Goal: Navigation & Orientation: Understand site structure

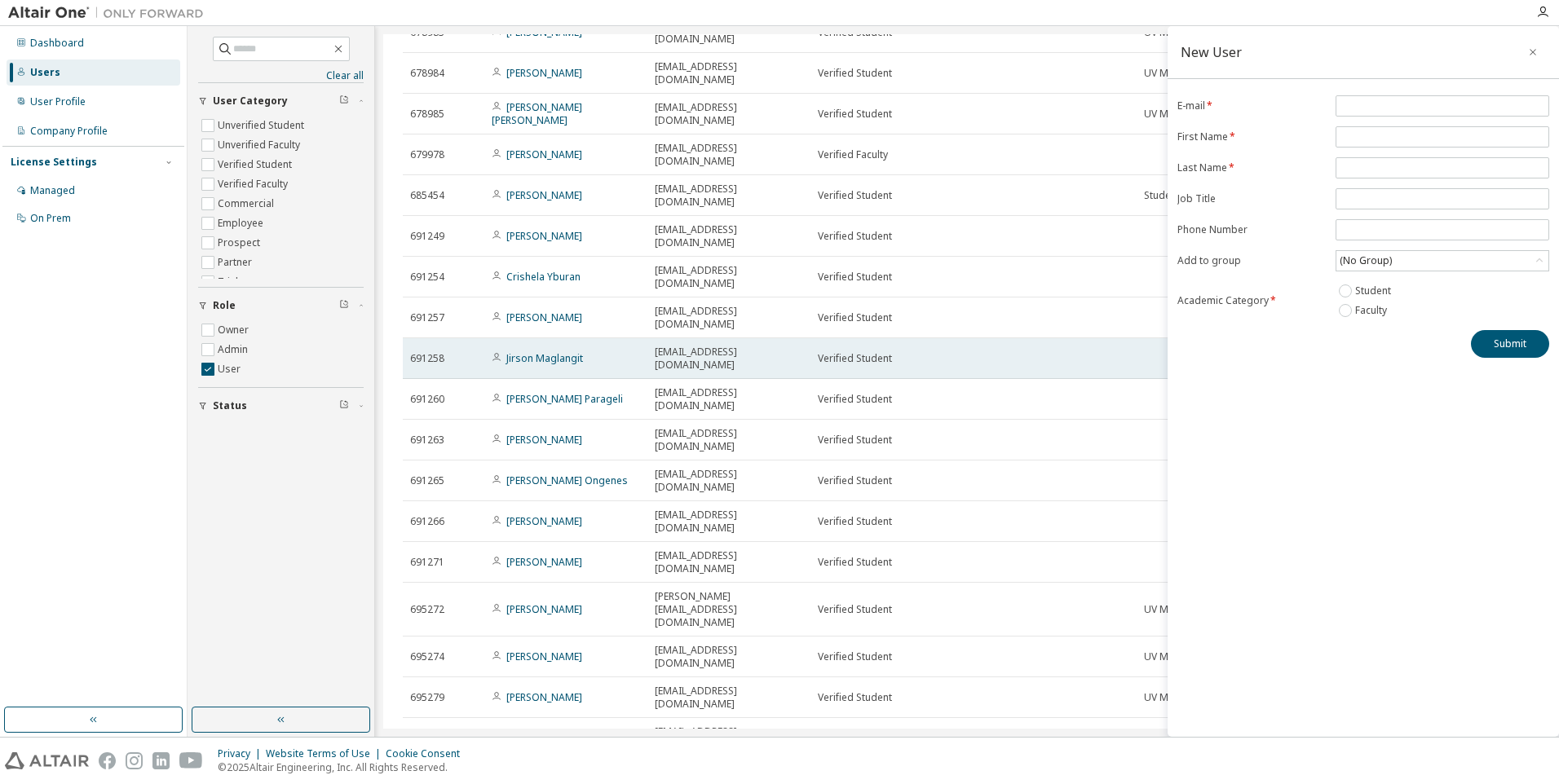
scroll to position [1756, 0]
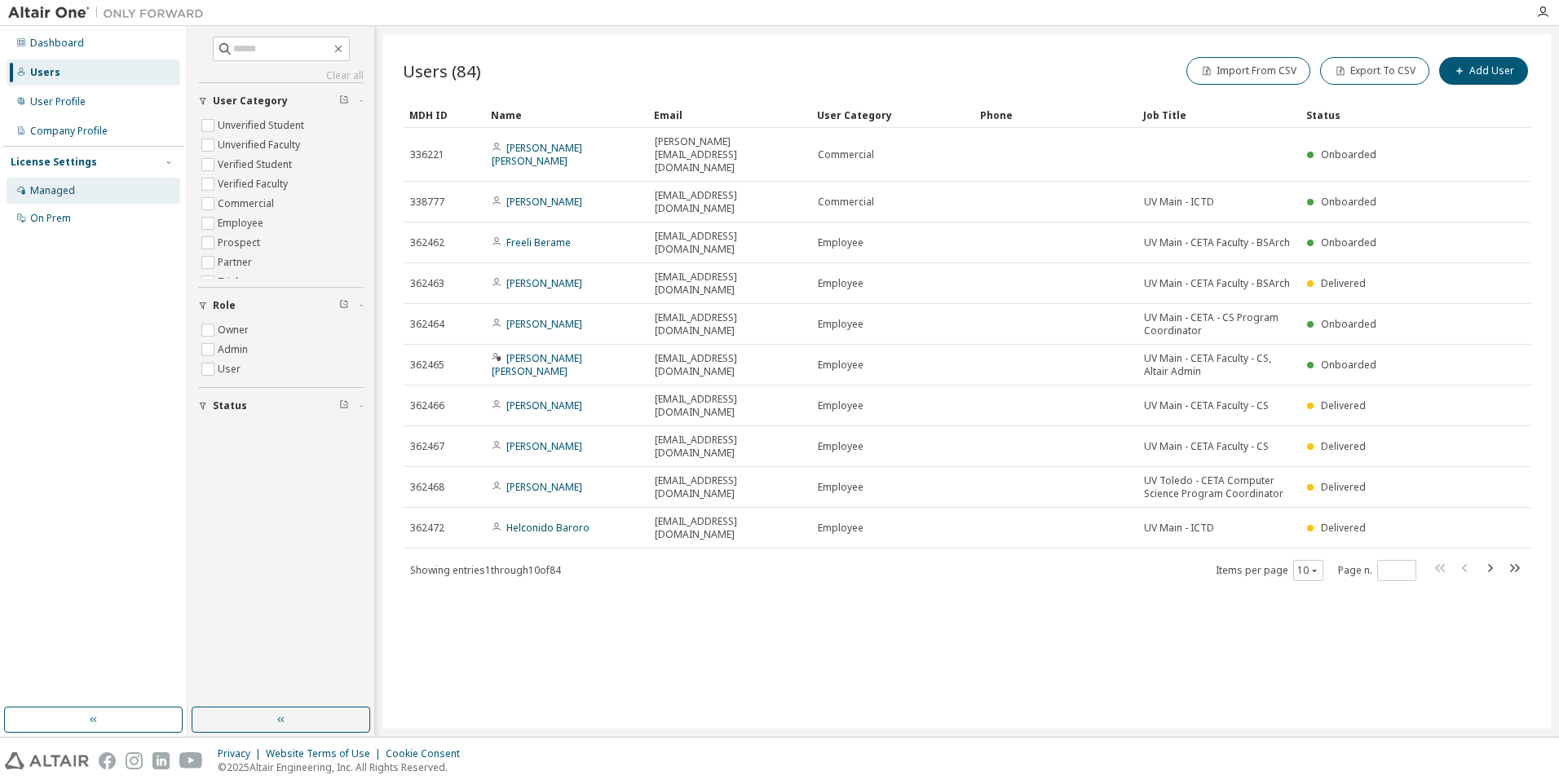
click at [54, 196] on div "Managed" at bounding box center [52, 191] width 45 height 13
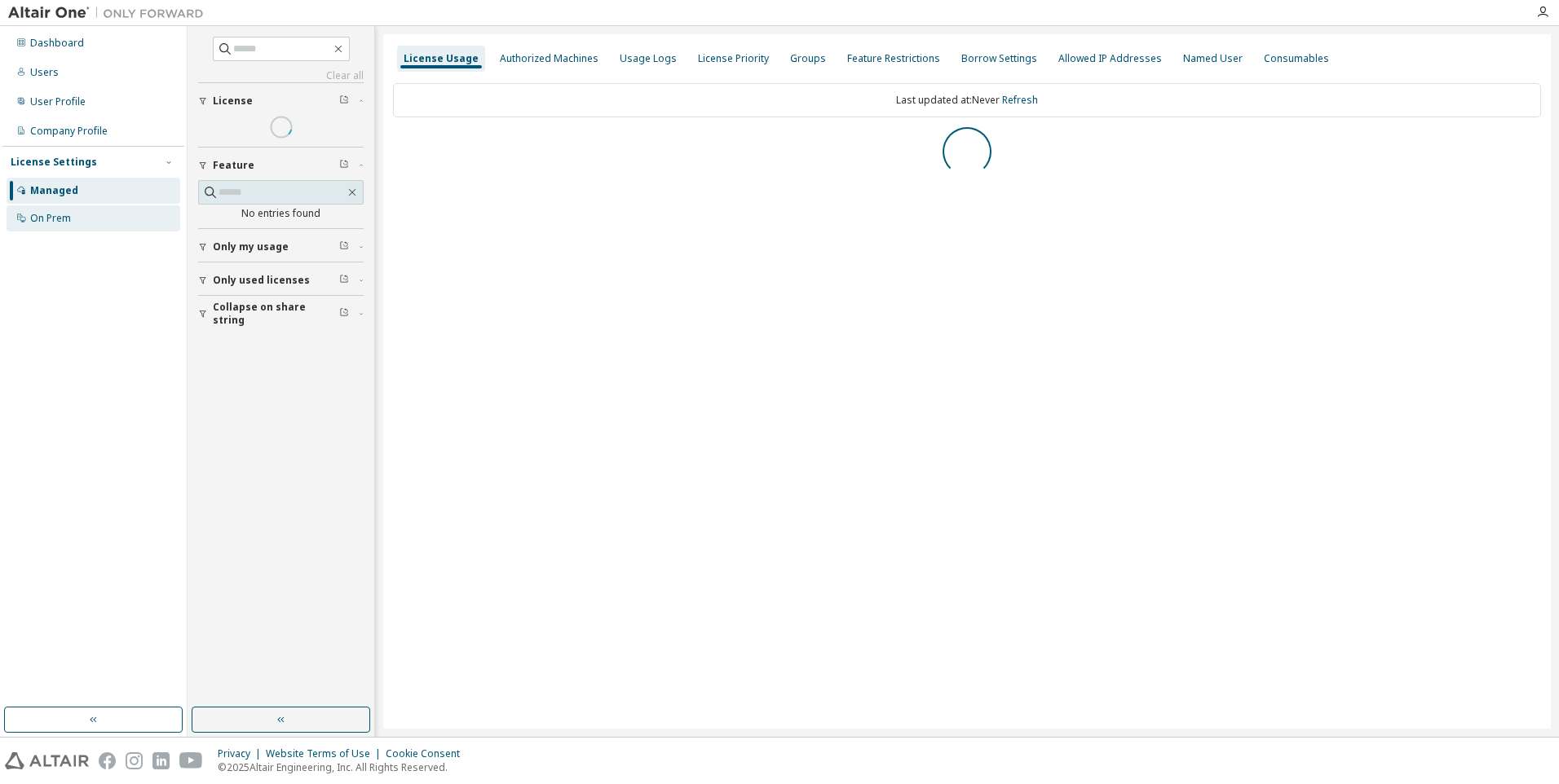
click at [66, 222] on div "On Prem" at bounding box center [50, 218] width 41 height 13
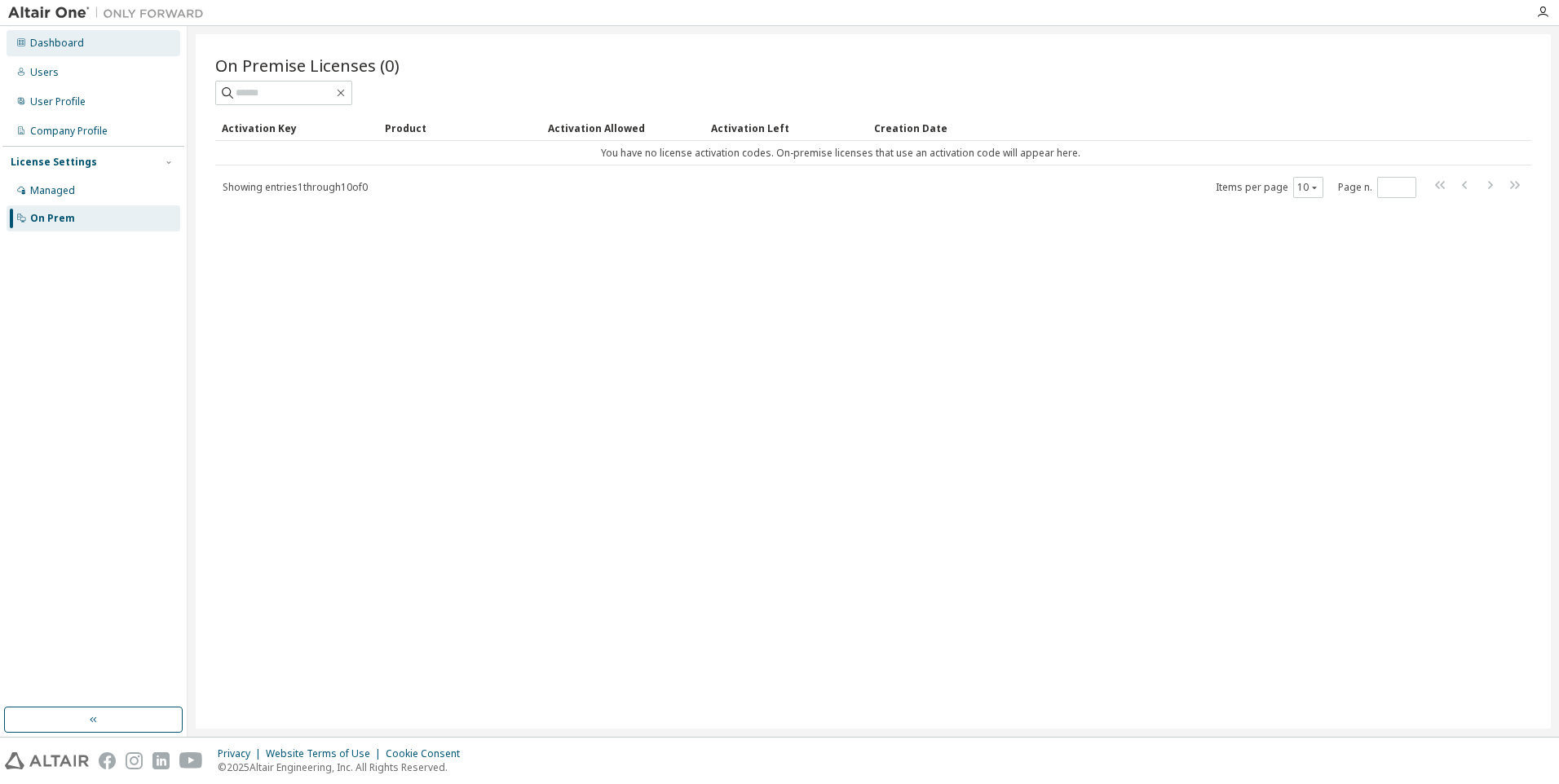
click at [62, 40] on div "Dashboard" at bounding box center [57, 44] width 54 height 13
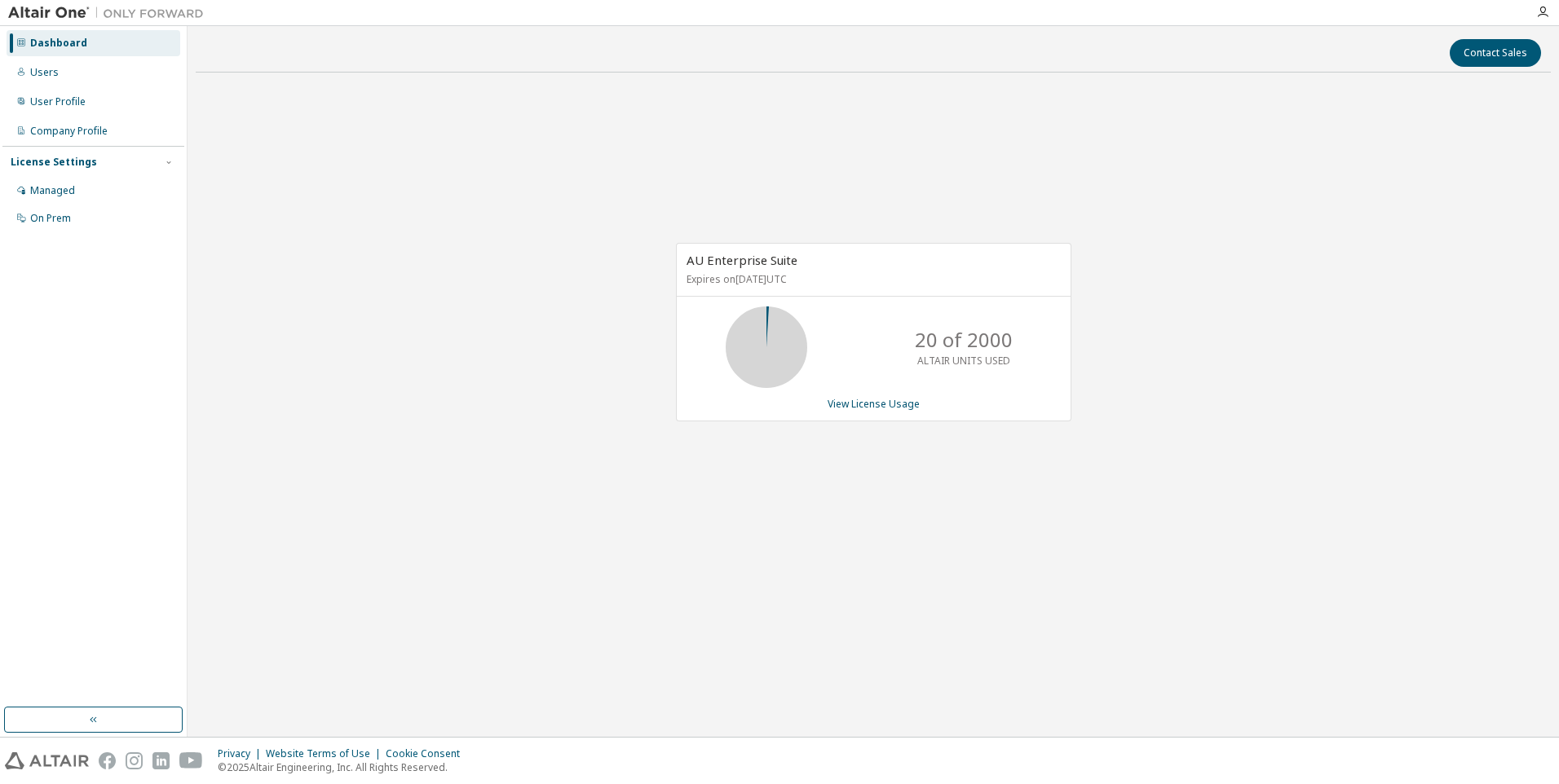
click at [134, 19] on img at bounding box center [110, 13] width 204 height 16
click at [32, 13] on img at bounding box center [110, 13] width 204 height 16
click at [34, 8] on img at bounding box center [110, 13] width 204 height 16
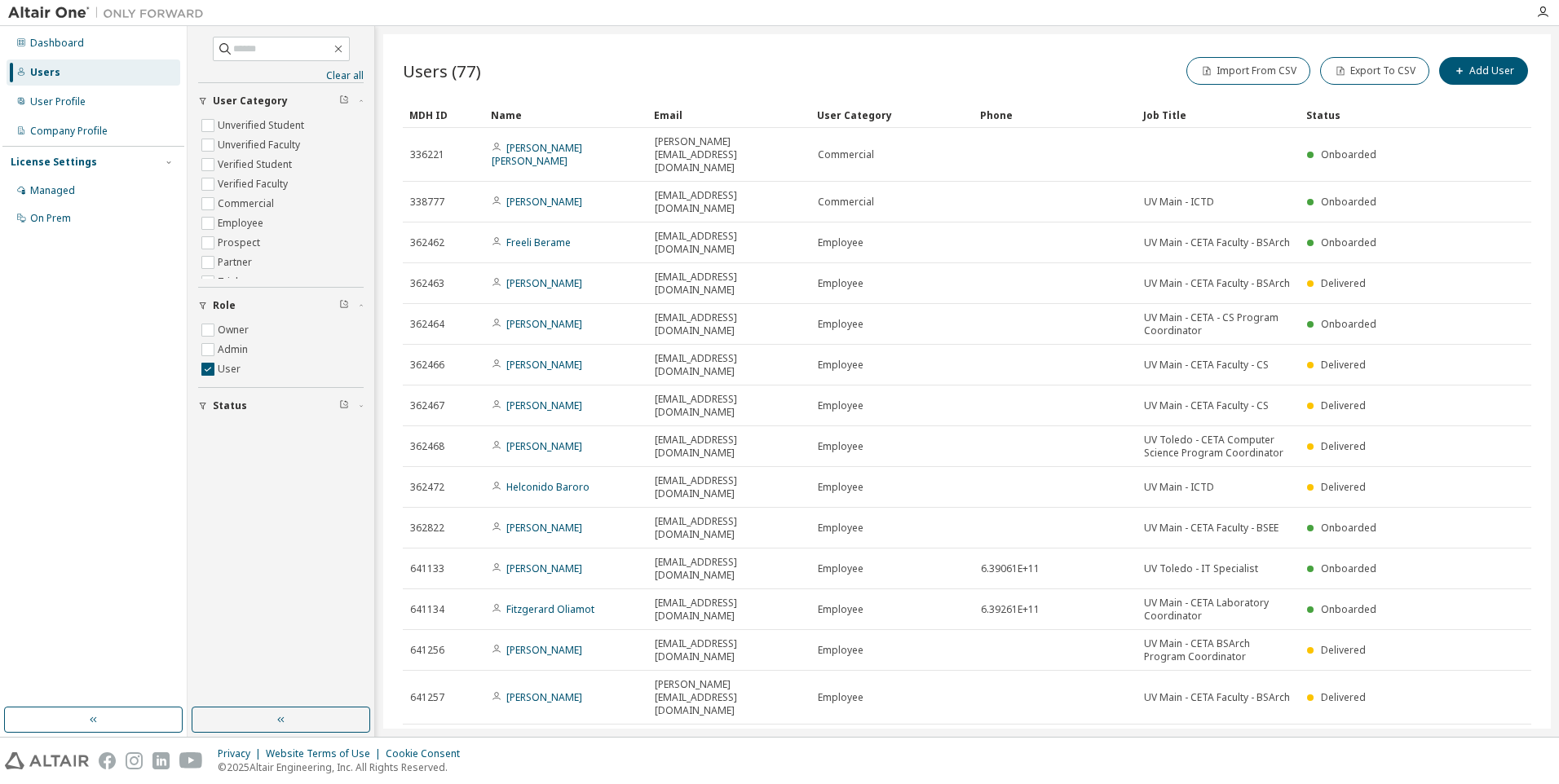
scroll to position [1701, 0]
